Goal: Check status: Check status

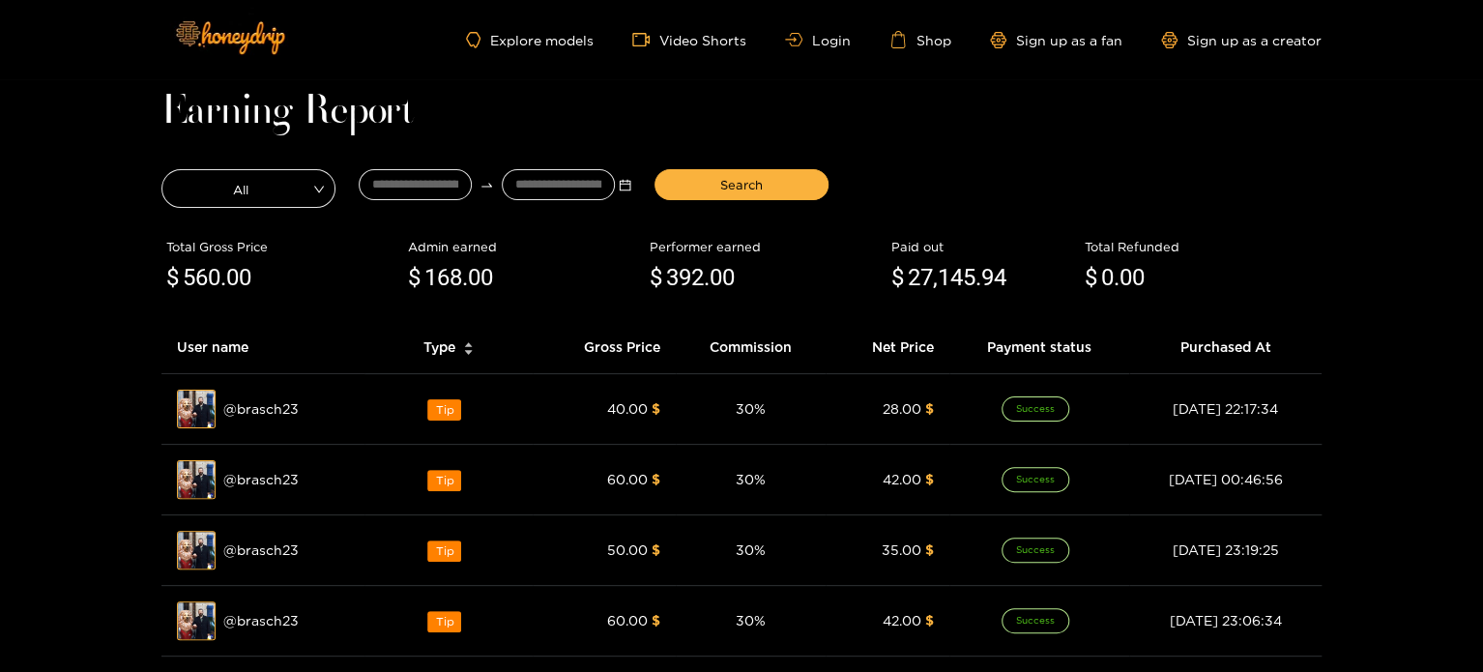
click at [851, 38] on ul "Explore models Video Shorts Login Shop Sign up as a fan Sign up as a creator" at bounding box center [894, 39] width 856 height 17
click at [840, 35] on link "Login" at bounding box center [818, 40] width 66 height 15
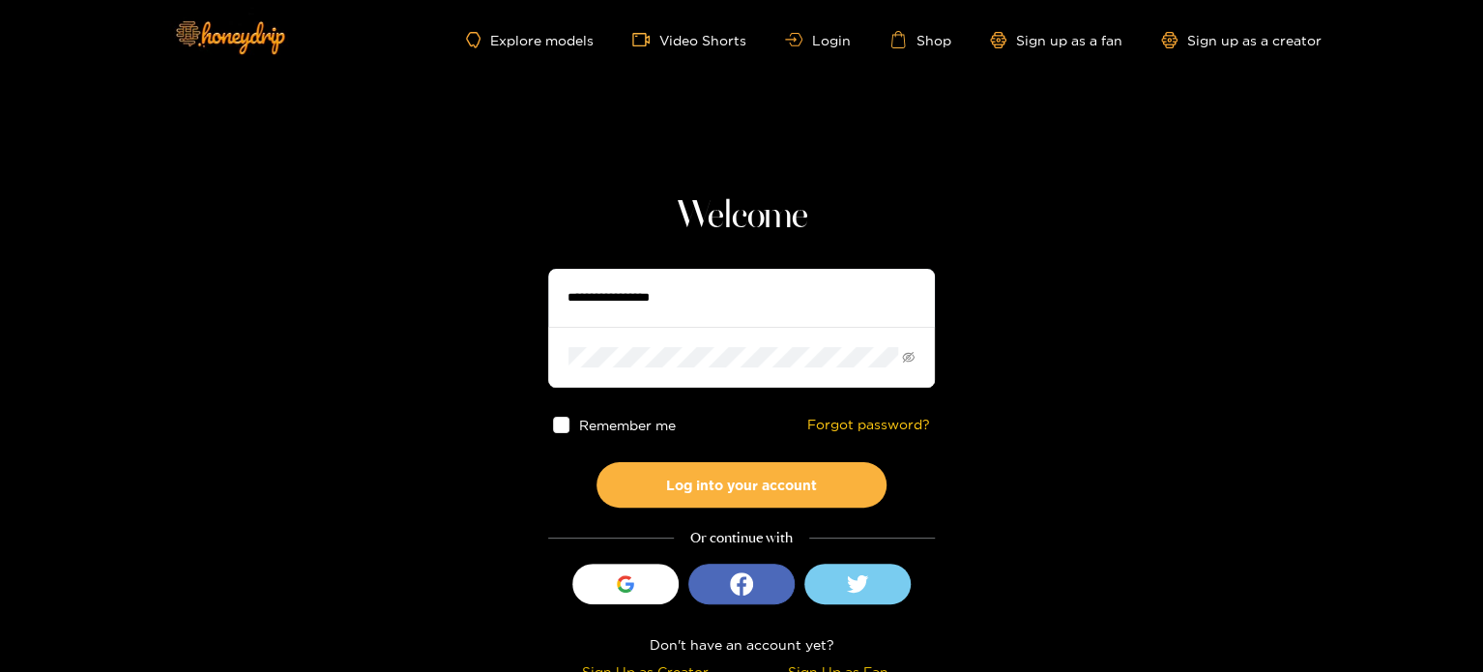
click at [706, 304] on input "text" at bounding box center [741, 298] width 387 height 58
paste input "**********"
type input "**********"
click at [404, 337] on section "**********" at bounding box center [741, 343] width 1483 height 687
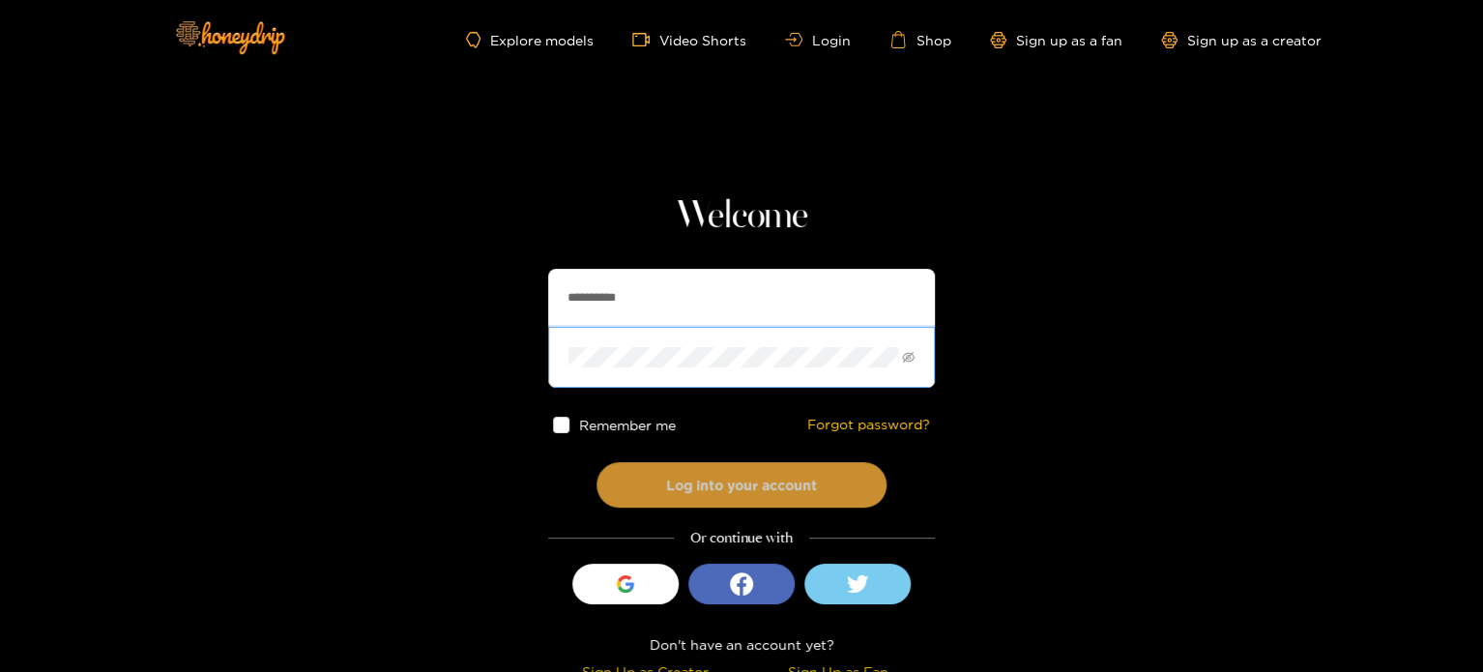
click at [599, 485] on button "Log into your account" at bounding box center [742, 484] width 290 height 45
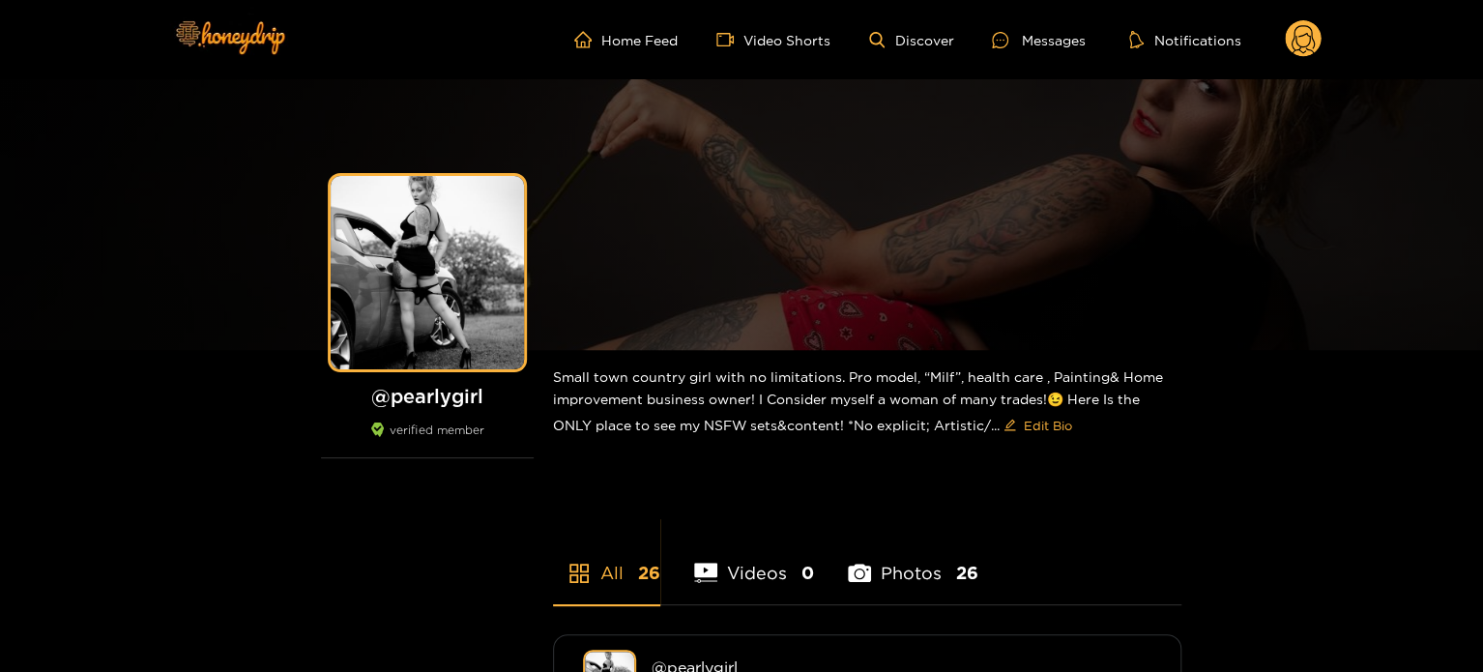
click at [1296, 22] on circle at bounding box center [1303, 38] width 37 height 37
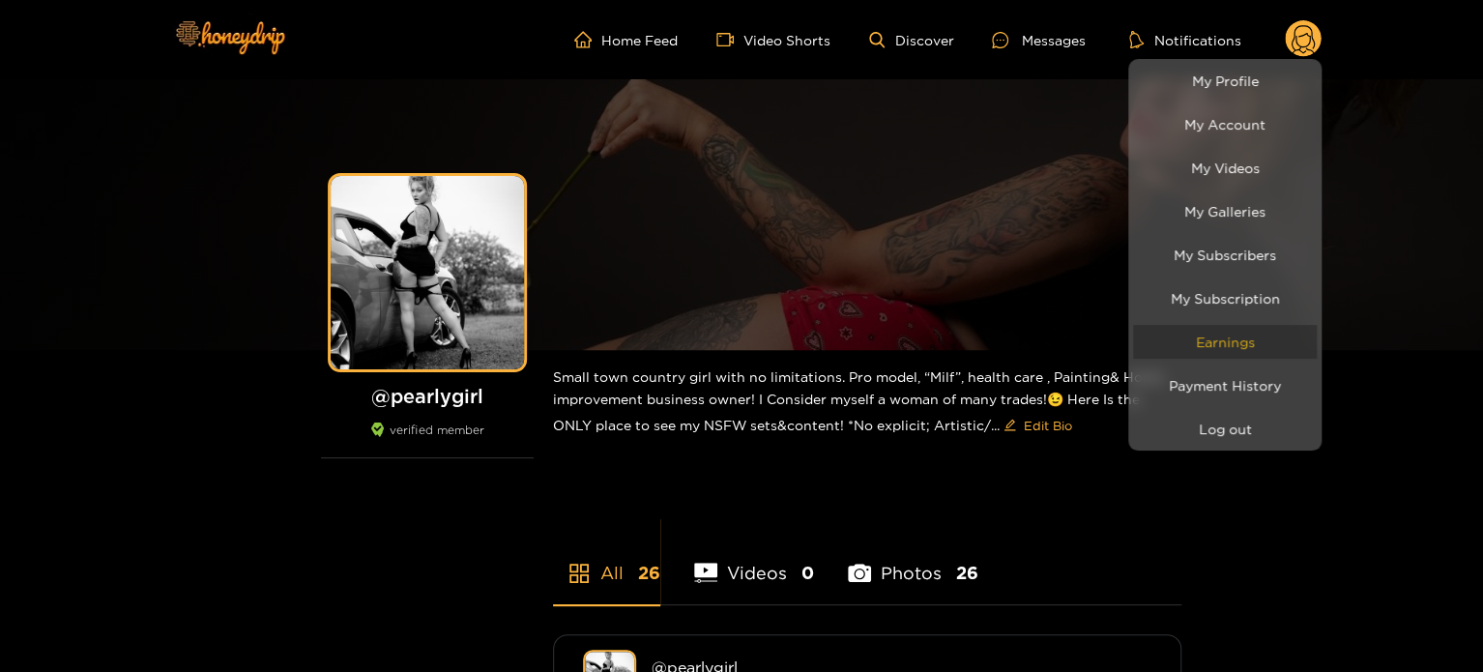
click at [1266, 335] on link "Earnings" at bounding box center [1225, 342] width 184 height 34
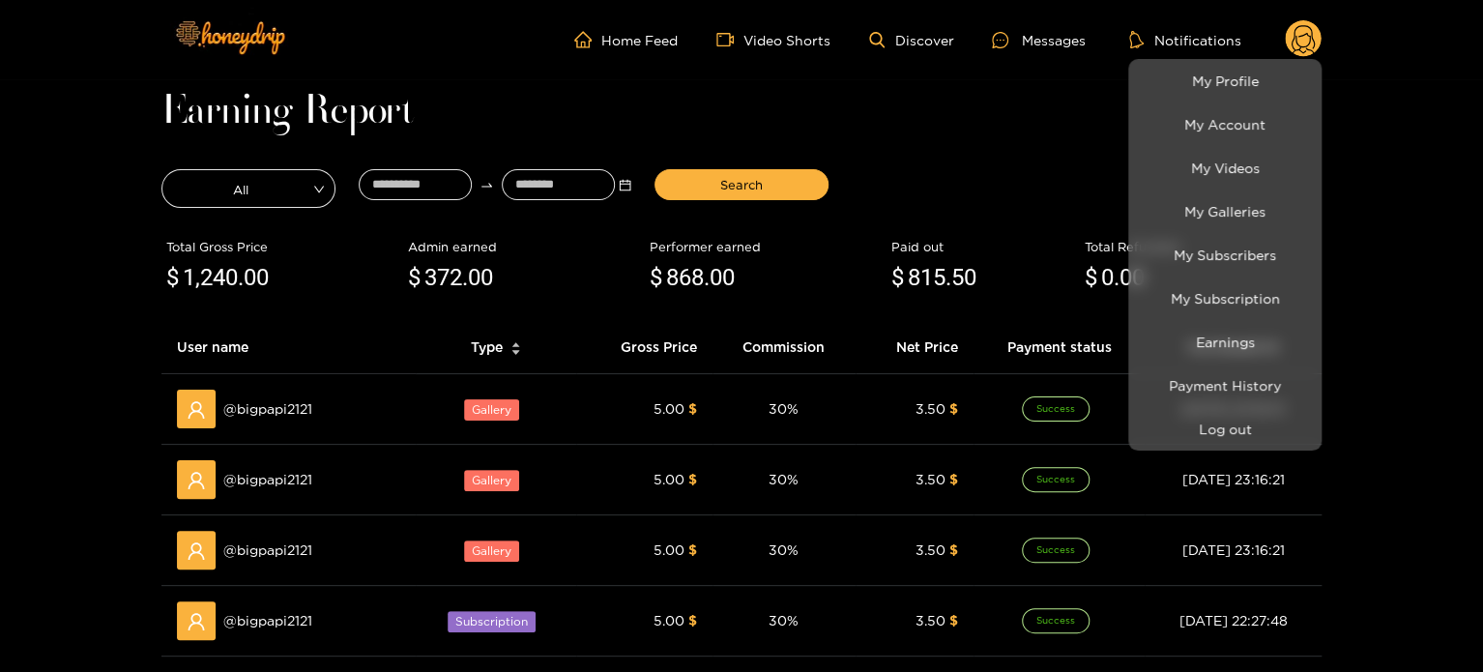
click at [928, 248] on div at bounding box center [741, 336] width 1483 height 672
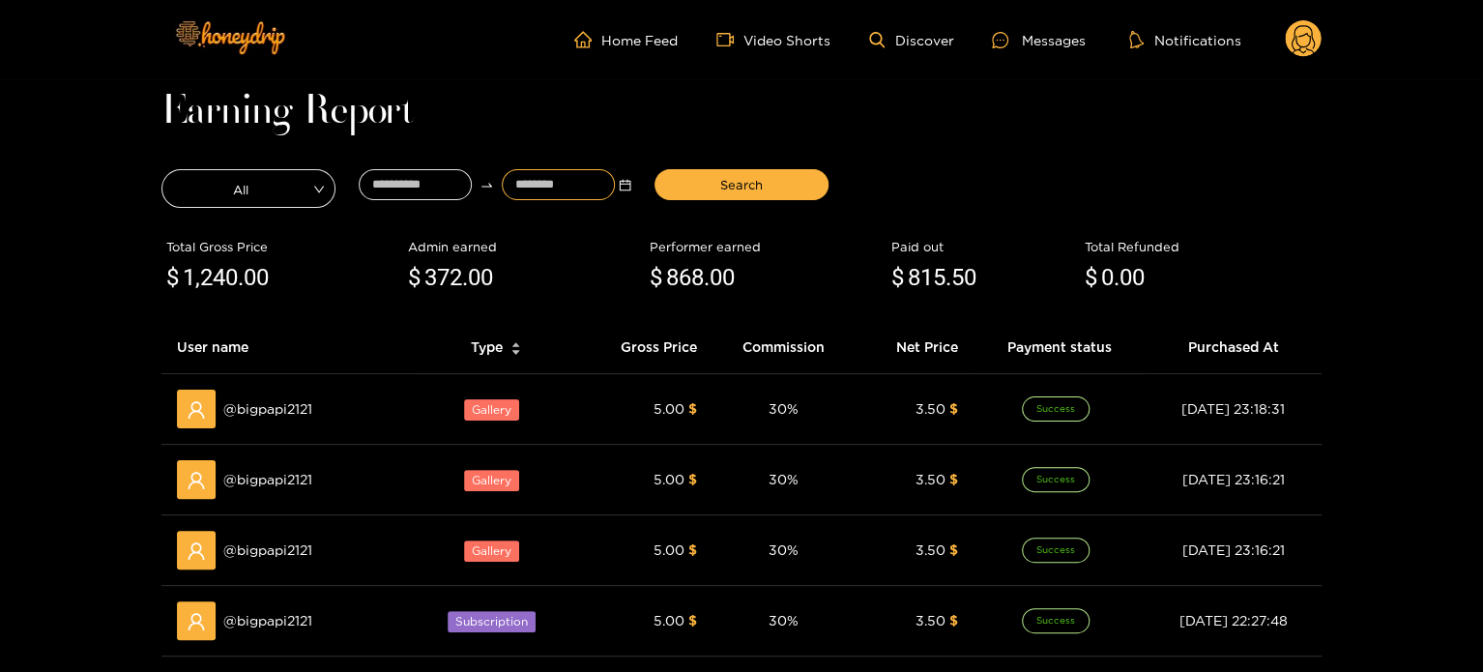
click at [511, 185] on input at bounding box center [558, 184] width 113 height 31
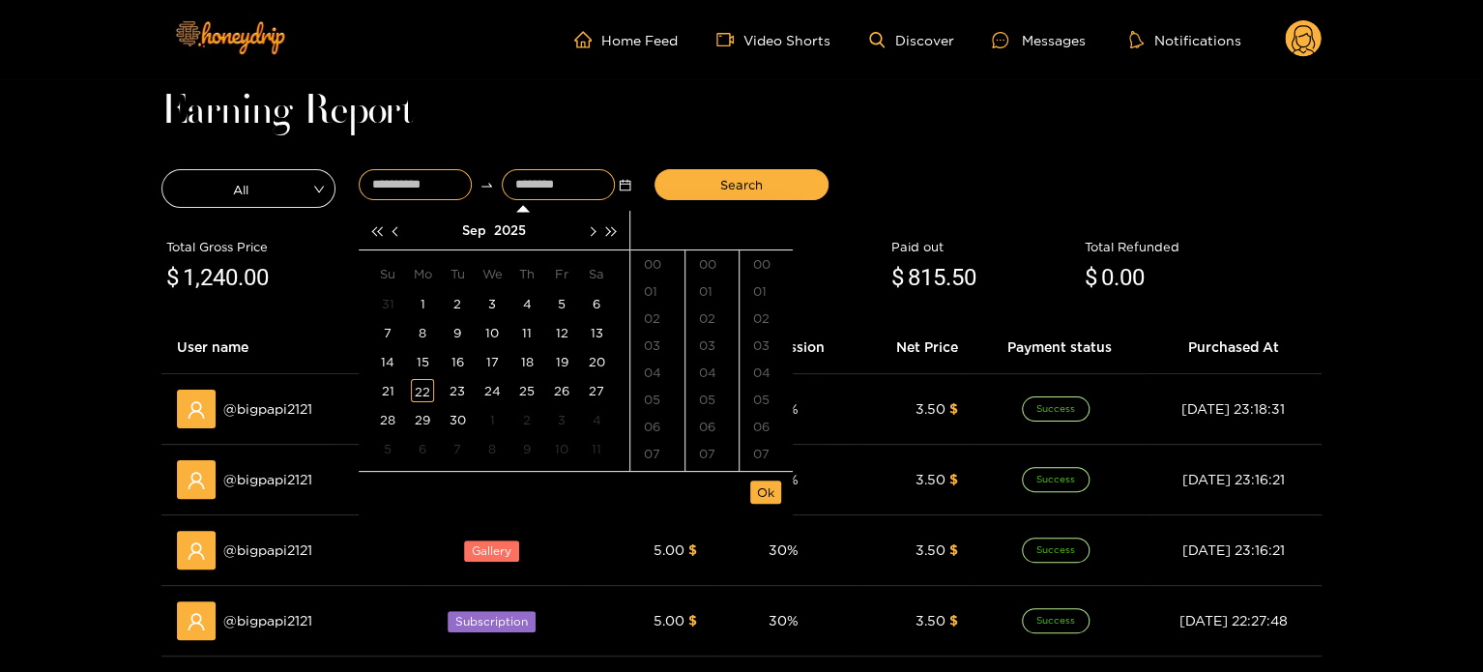
click at [464, 183] on input at bounding box center [415, 184] width 113 height 31
click at [393, 241] on button "button" at bounding box center [397, 230] width 20 height 39
click at [394, 241] on button "button" at bounding box center [397, 230] width 20 height 39
click at [455, 422] on div "29" at bounding box center [457, 419] width 23 height 23
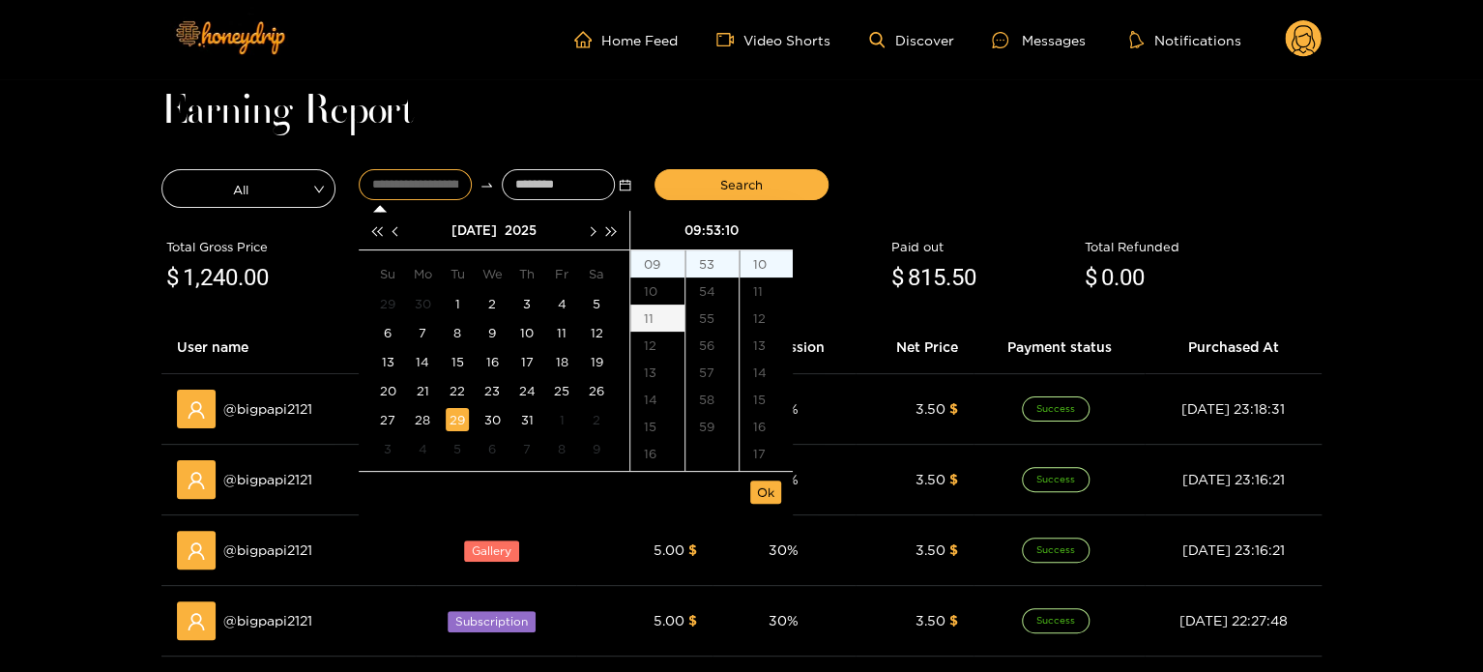
click at [667, 311] on div "11" at bounding box center [657, 318] width 54 height 27
click at [715, 302] on div "40" at bounding box center [711, 298] width 53 height 27
click at [770, 266] on div "00" at bounding box center [766, 263] width 53 height 27
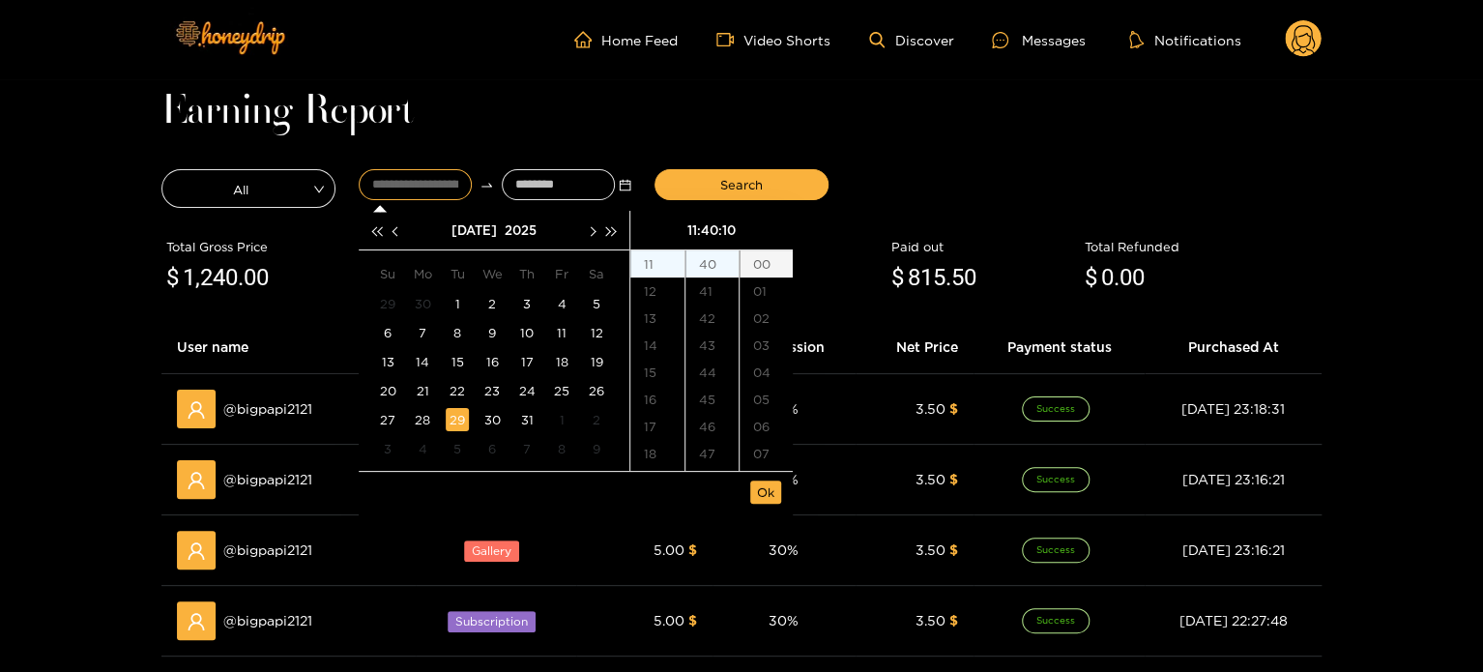
type input "**********"
click at [758, 498] on span "Ok" at bounding box center [765, 491] width 17 height 19
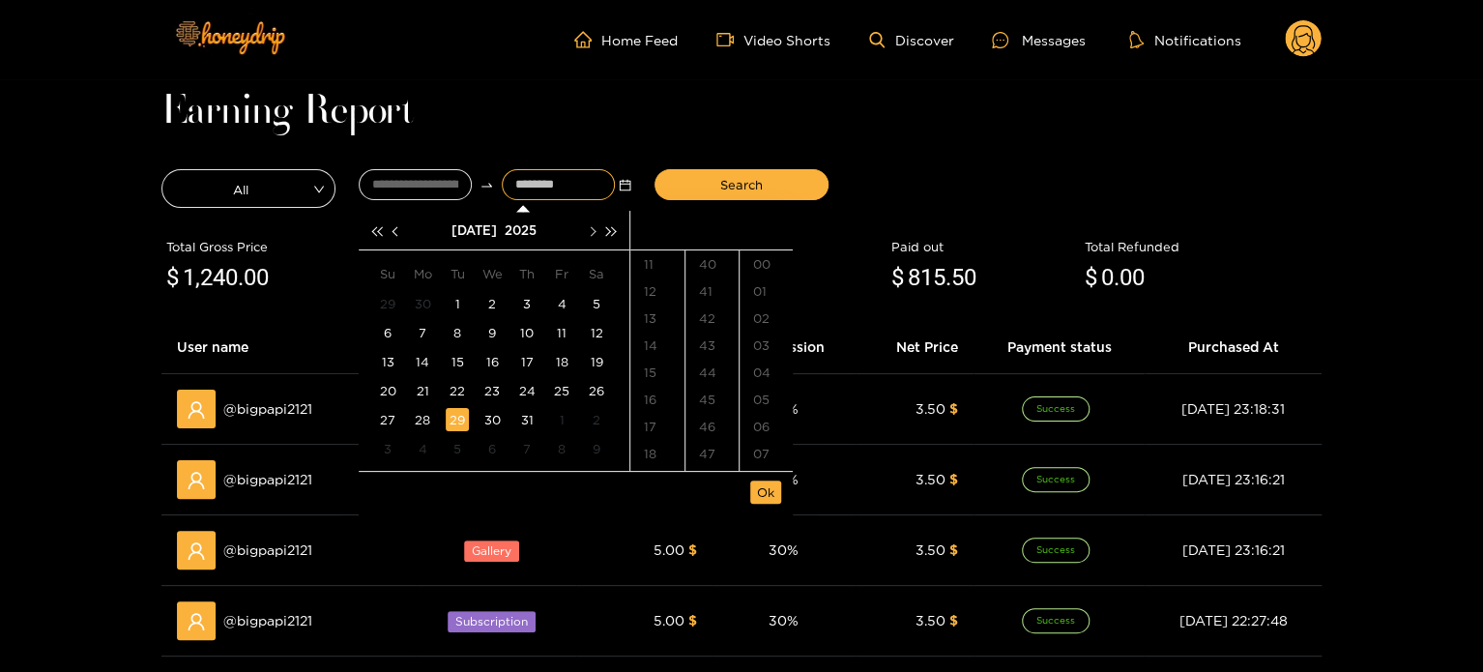
click at [591, 236] on button "button" at bounding box center [591, 230] width 20 height 39
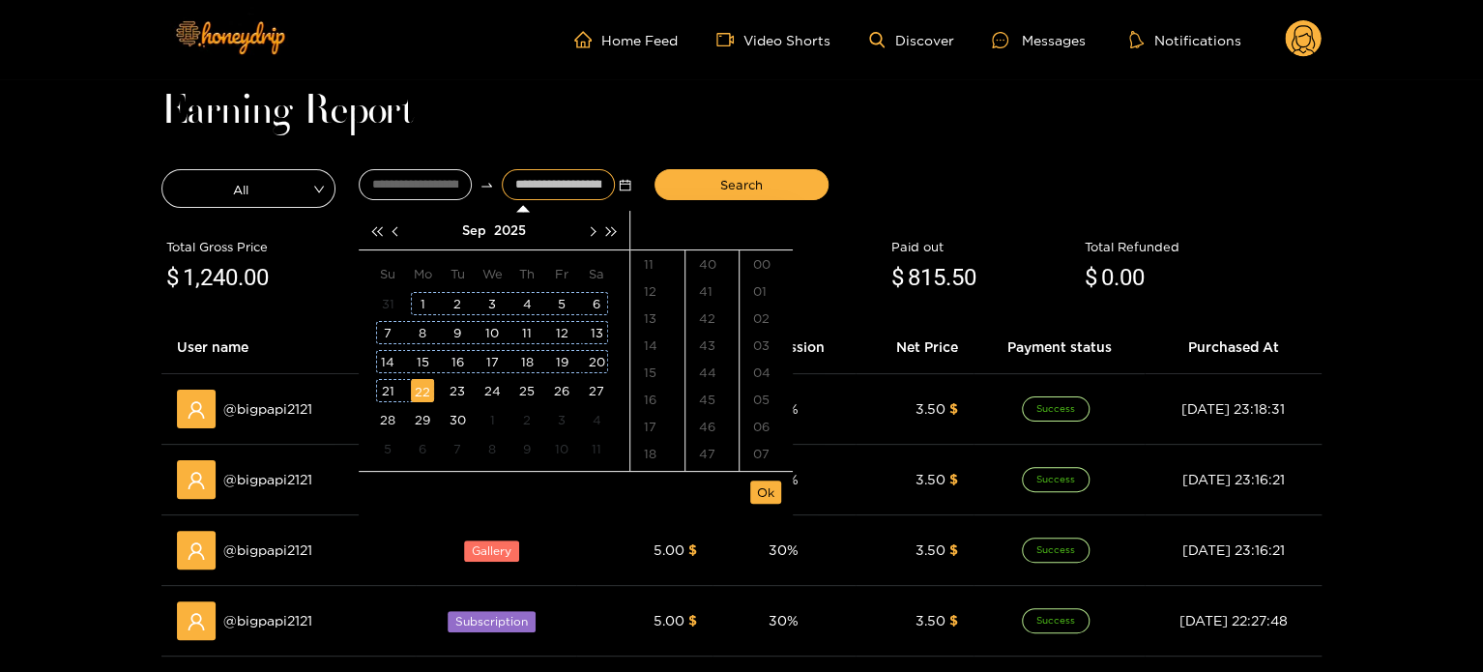
click at [429, 385] on div "22" at bounding box center [422, 390] width 23 height 23
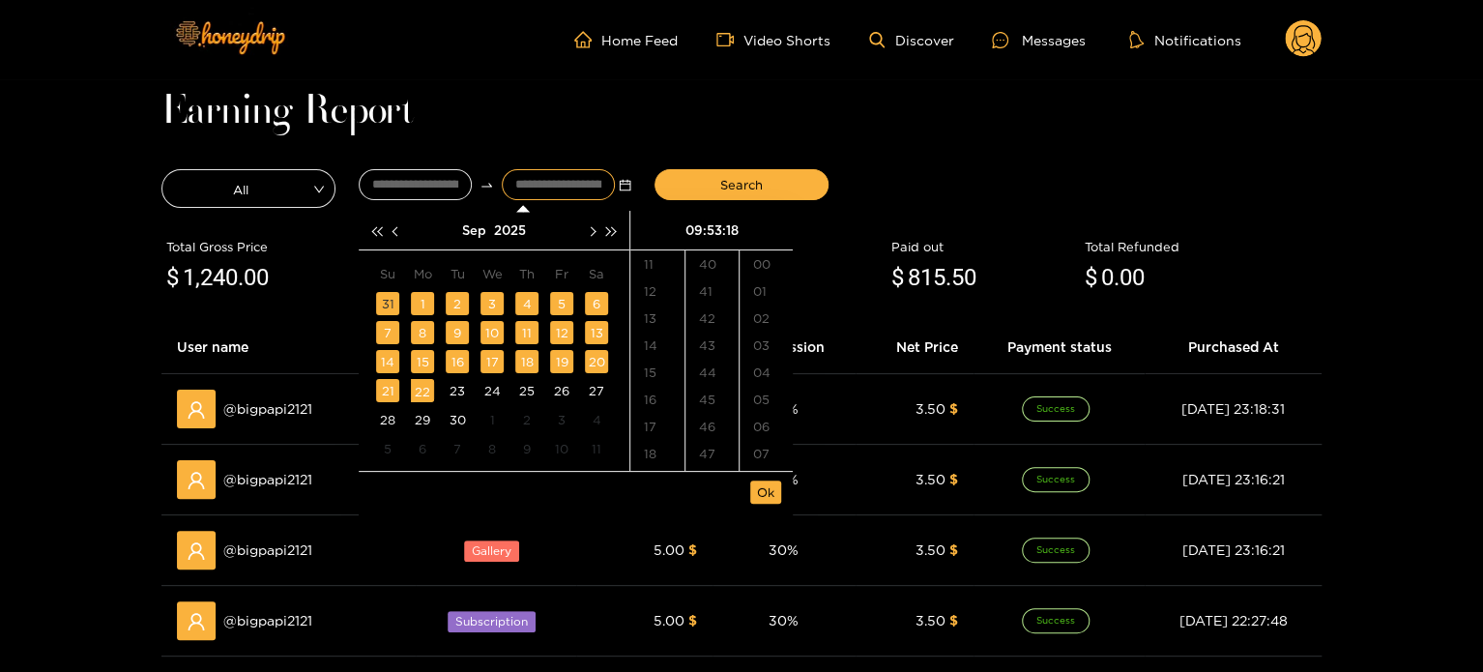
scroll to position [487, 0]
type input "**********"
click at [768, 489] on span "Ok" at bounding box center [765, 491] width 17 height 19
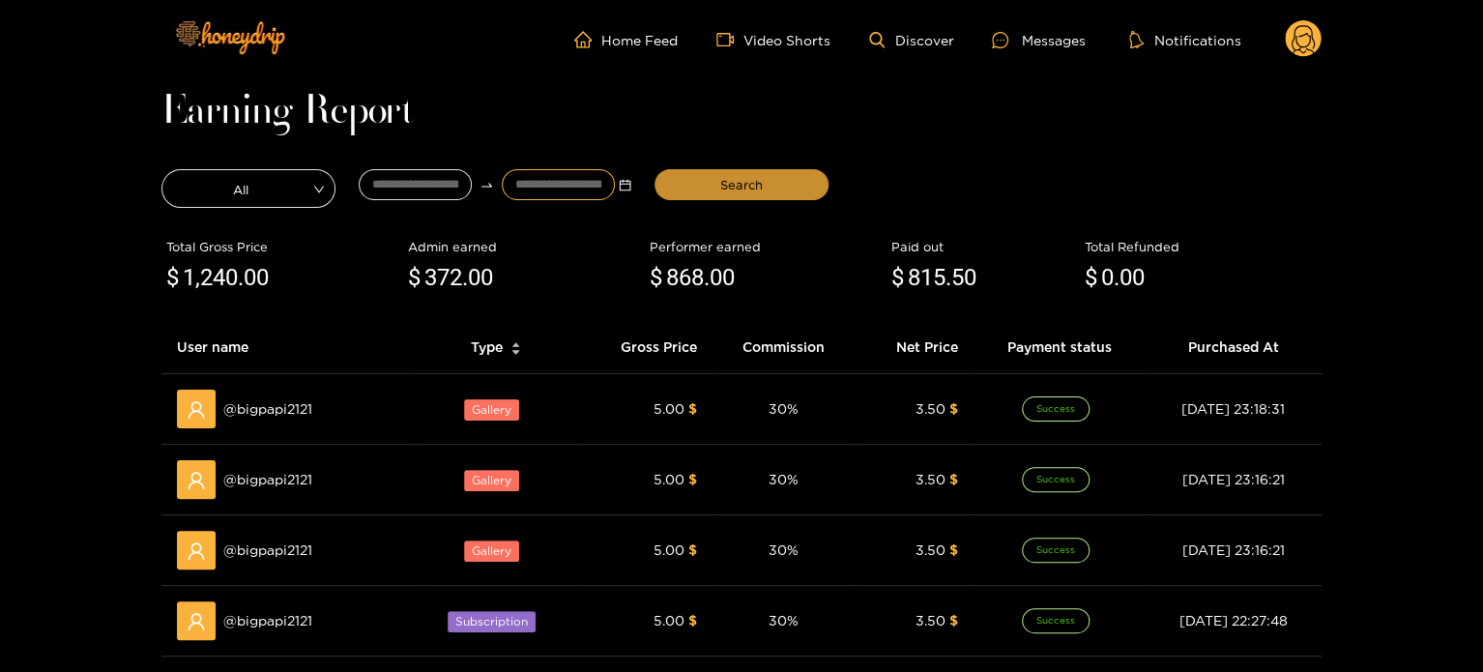
click at [756, 190] on span "Search" at bounding box center [741, 184] width 43 height 19
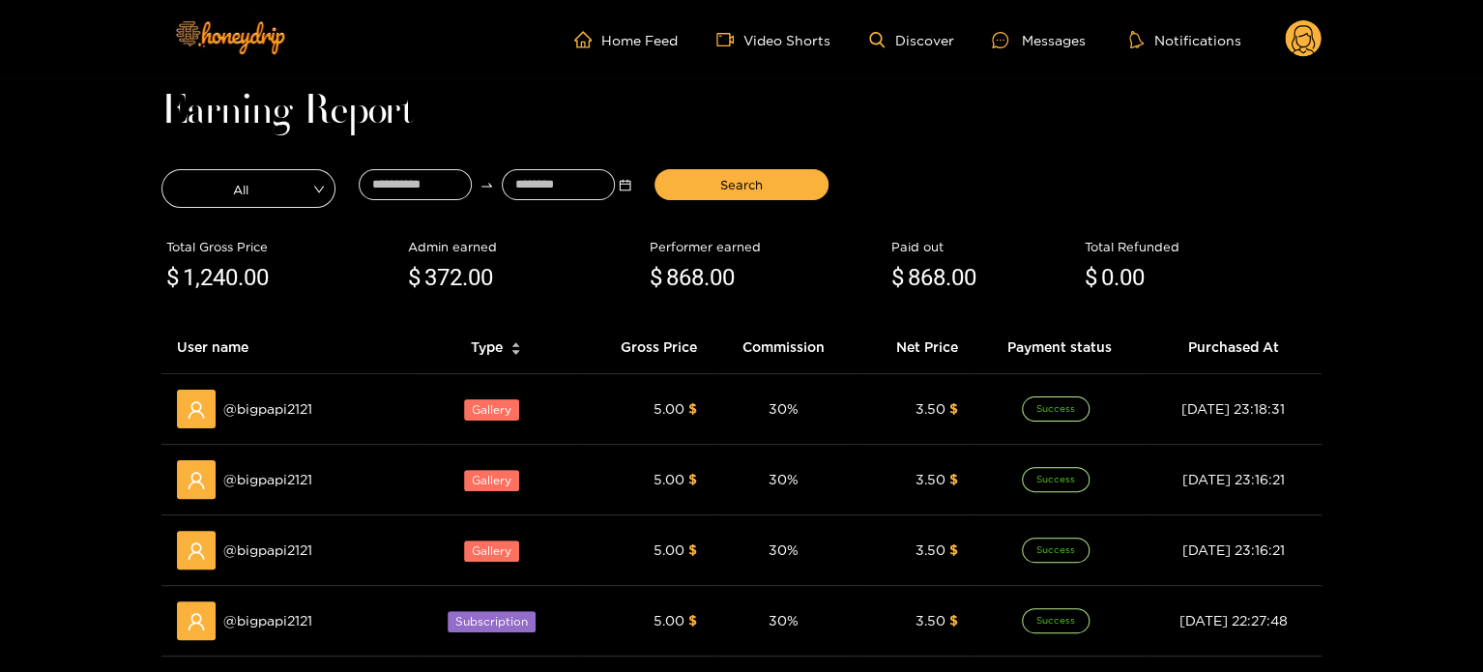
click at [1317, 22] on icon at bounding box center [1303, 39] width 37 height 39
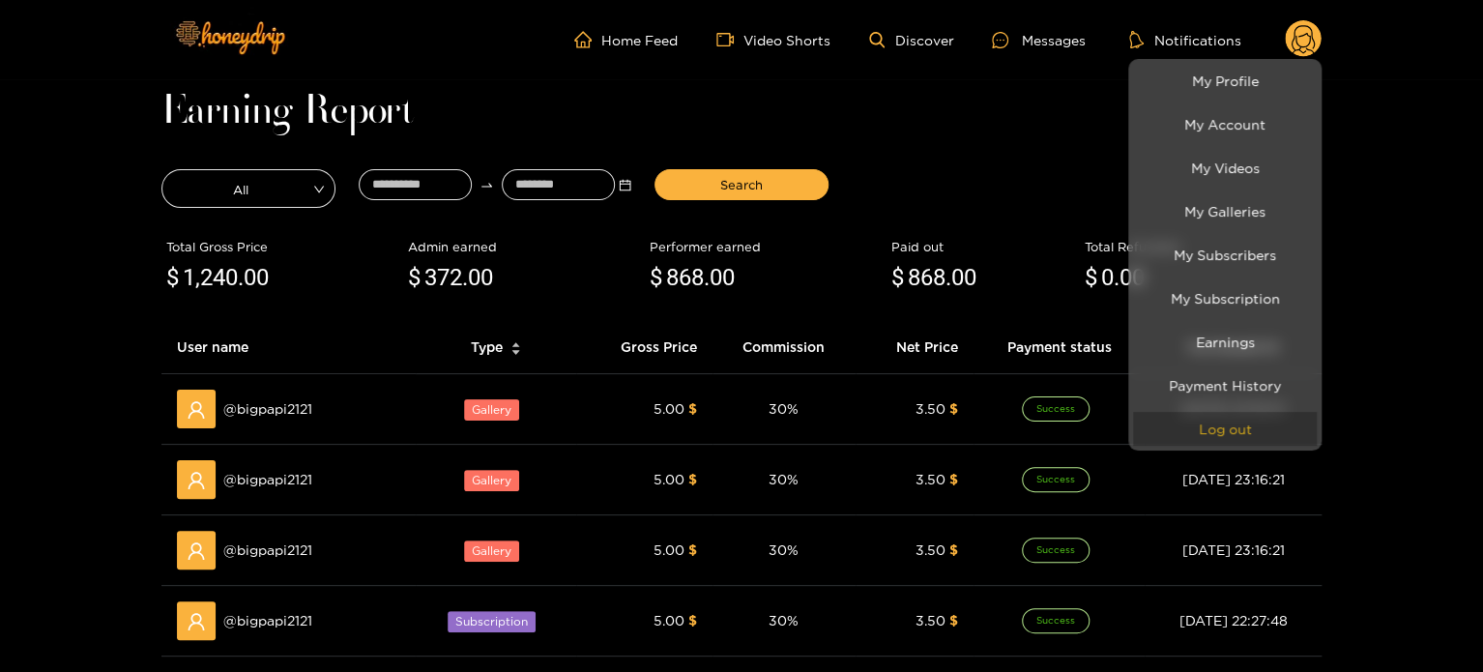
click at [1236, 418] on button "Log out" at bounding box center [1225, 429] width 184 height 34
